Goal: Task Accomplishment & Management: Complete application form

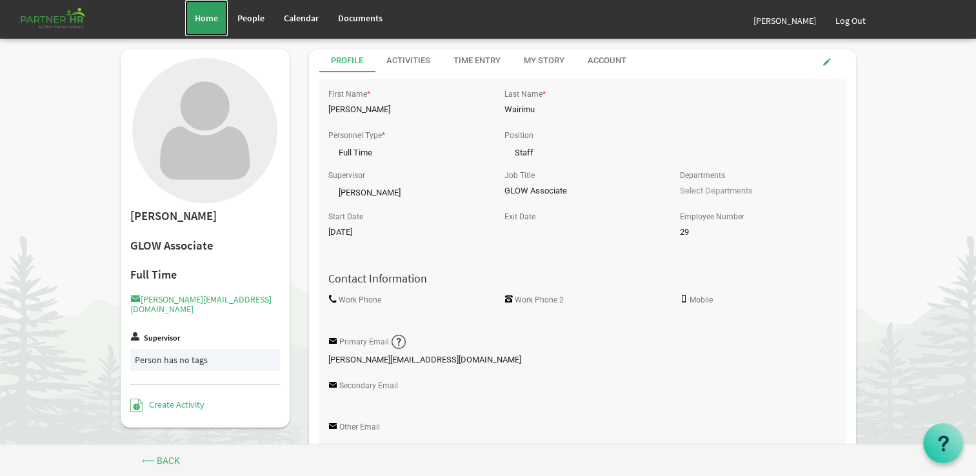
click at [208, 22] on span "Home" at bounding box center [206, 18] width 23 height 12
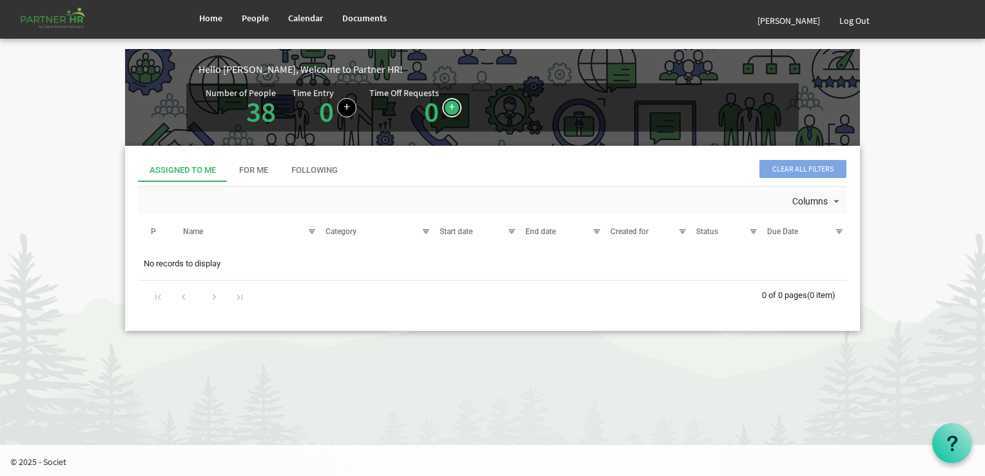
click at [451, 102] on link at bounding box center [451, 107] width 19 height 19
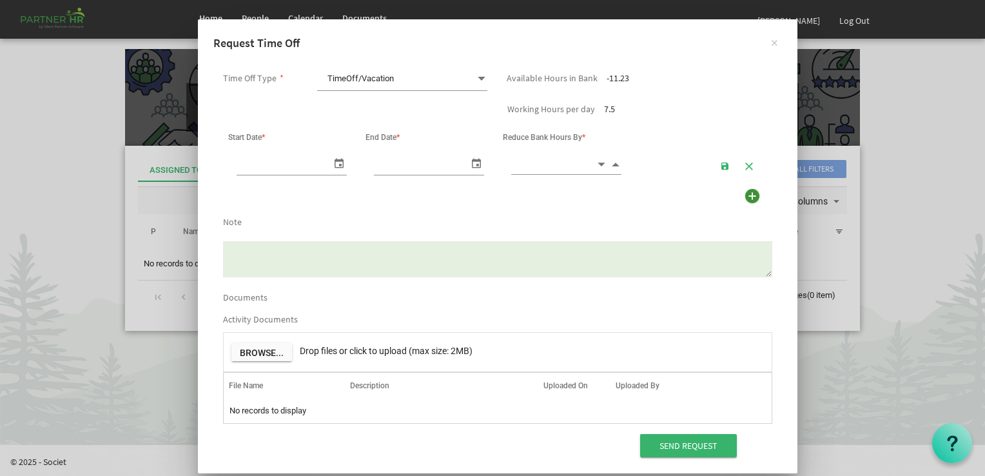
click at [477, 79] on span at bounding box center [482, 79] width 12 height 18
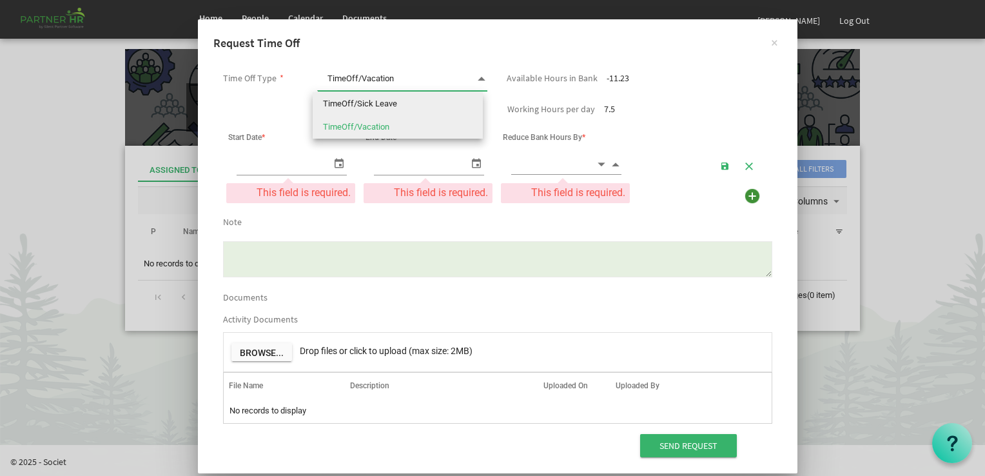
click at [399, 108] on li "TimeOff/Sick Leave" at bounding box center [398, 103] width 170 height 23
type input "TimeOff/Sick Leave"
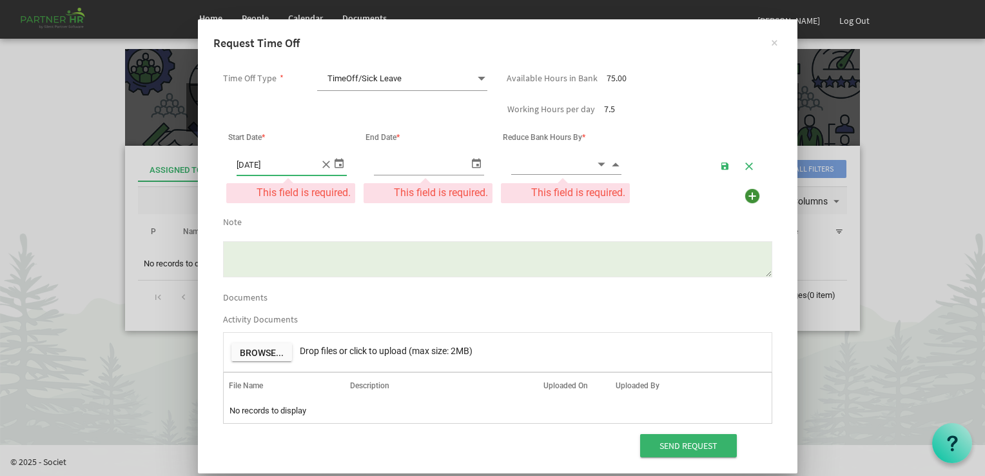
click at [276, 172] on input "9/17/2025" at bounding box center [278, 163] width 83 height 21
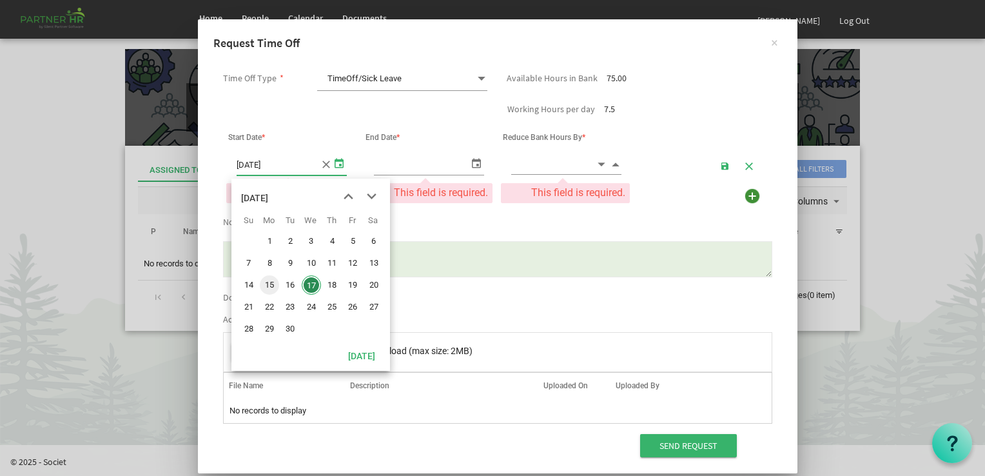
click at [268, 286] on span "15" at bounding box center [269, 284] width 19 height 19
type input "9/15/2025"
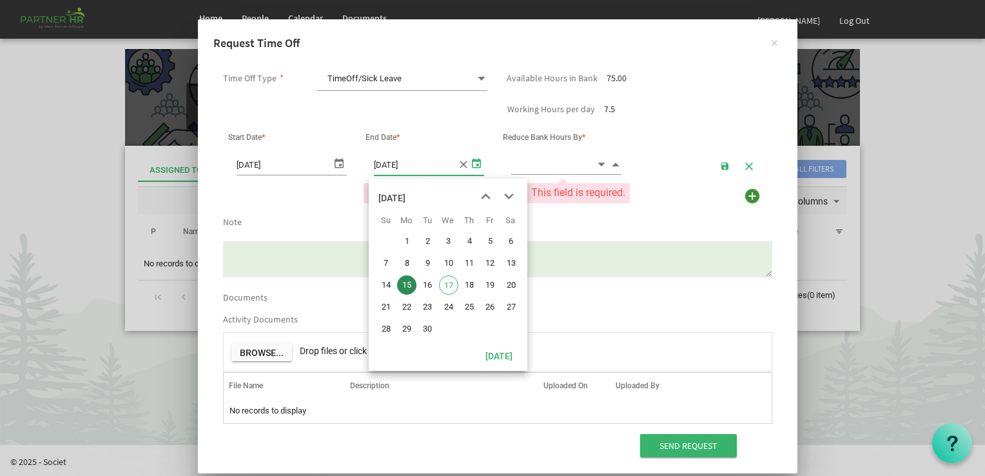
click at [475, 166] on span "select" at bounding box center [476, 162] width 15 height 19
click at [429, 287] on span "16" at bounding box center [427, 284] width 19 height 19
type input "9/16/2025"
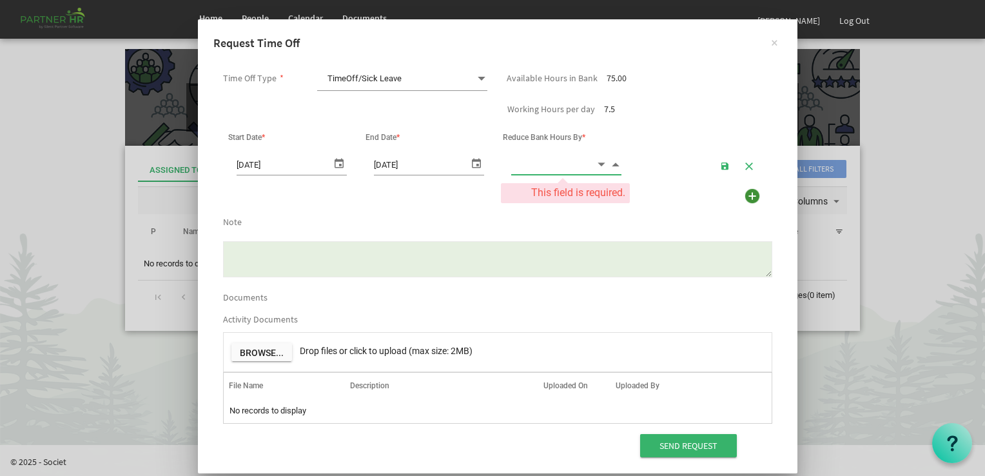
click at [546, 156] on input at bounding box center [553, 164] width 84 height 20
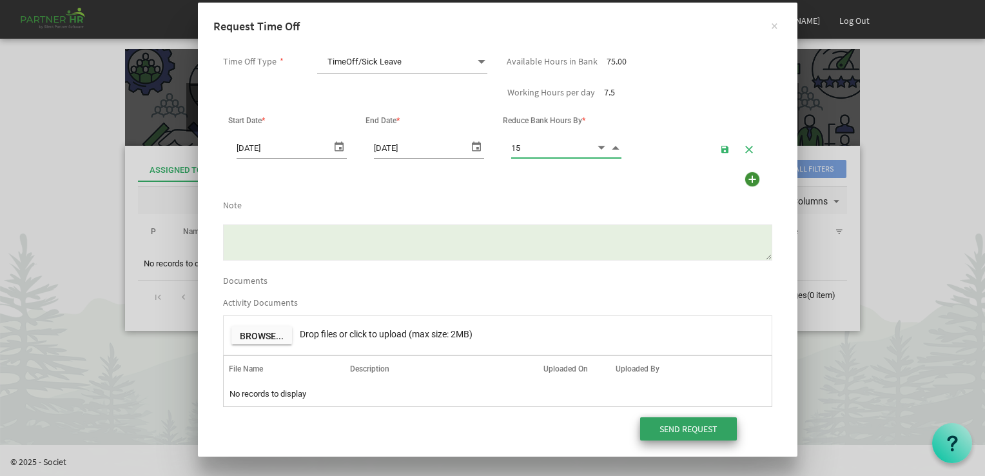
type input "15.00"
click at [674, 428] on input "Send Request" at bounding box center [688, 428] width 97 height 23
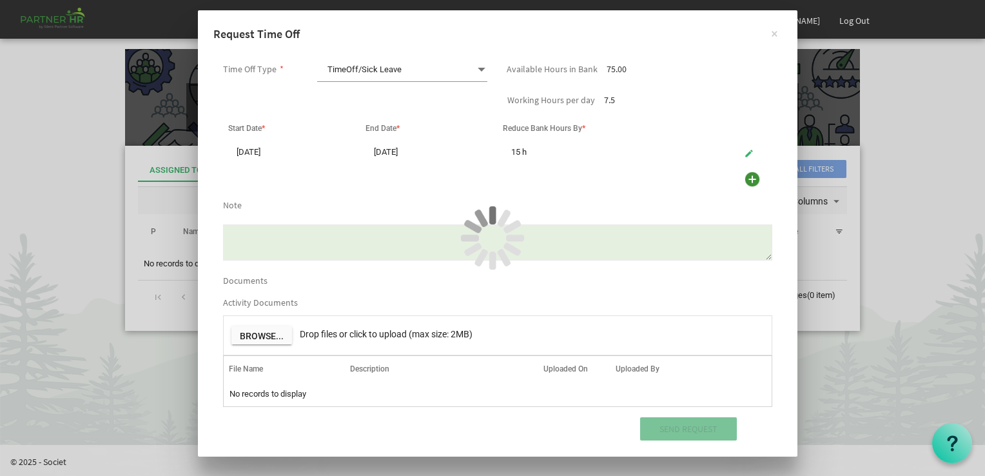
scroll to position [0, 0]
